Goal: Transaction & Acquisition: Purchase product/service

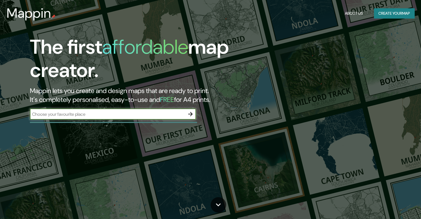
click at [85, 116] on input "text" at bounding box center [107, 114] width 155 height 6
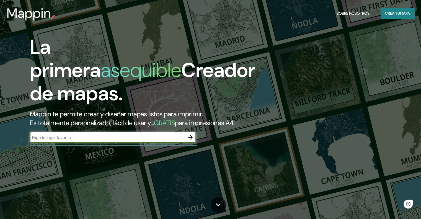
type input "encarnacion"
click at [188, 141] on icon "button" at bounding box center [190, 137] width 7 height 7
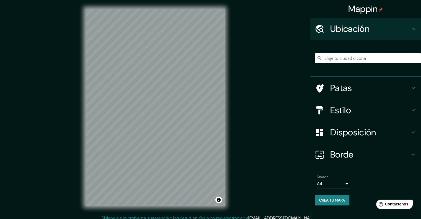
click at [344, 59] on input "Elige tu ciudad o zona" at bounding box center [367, 58] width 106 height 10
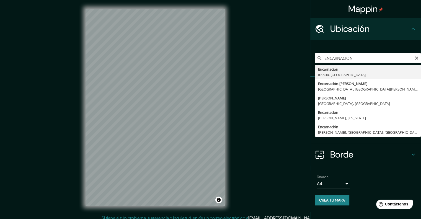
type input "Encarnación, [GEOGRAPHIC_DATA], [GEOGRAPHIC_DATA]"
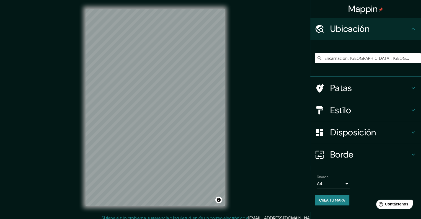
click at [341, 107] on font "Estilo" at bounding box center [340, 110] width 21 height 12
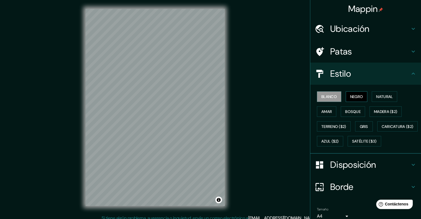
click at [353, 95] on font "Negro" at bounding box center [356, 96] width 13 height 5
click at [377, 97] on font "Natural" at bounding box center [384, 96] width 17 height 5
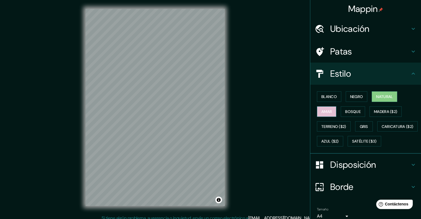
click at [326, 111] on font "Amar" at bounding box center [326, 111] width 11 height 5
click at [345, 111] on font "Bosque" at bounding box center [352, 111] width 15 height 5
click at [384, 94] on font "Natural" at bounding box center [384, 96] width 17 height 5
click at [364, 124] on font "Gris" at bounding box center [364, 126] width 8 height 5
click at [390, 93] on font "Natural" at bounding box center [384, 96] width 17 height 7
